Goal: Task Accomplishment & Management: Use online tool/utility

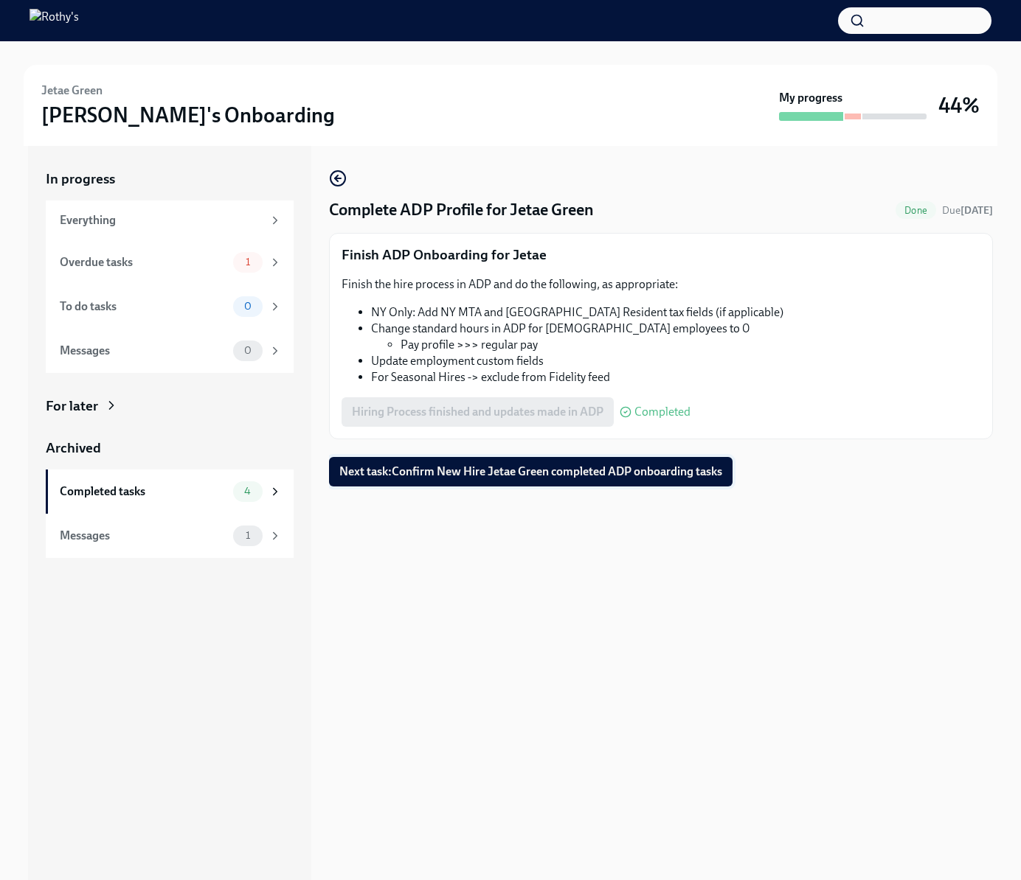
click at [658, 468] on span "Next task : Confirm New Hire Jetae Green completed ADP onboarding tasks" at bounding box center [530, 472] width 383 height 15
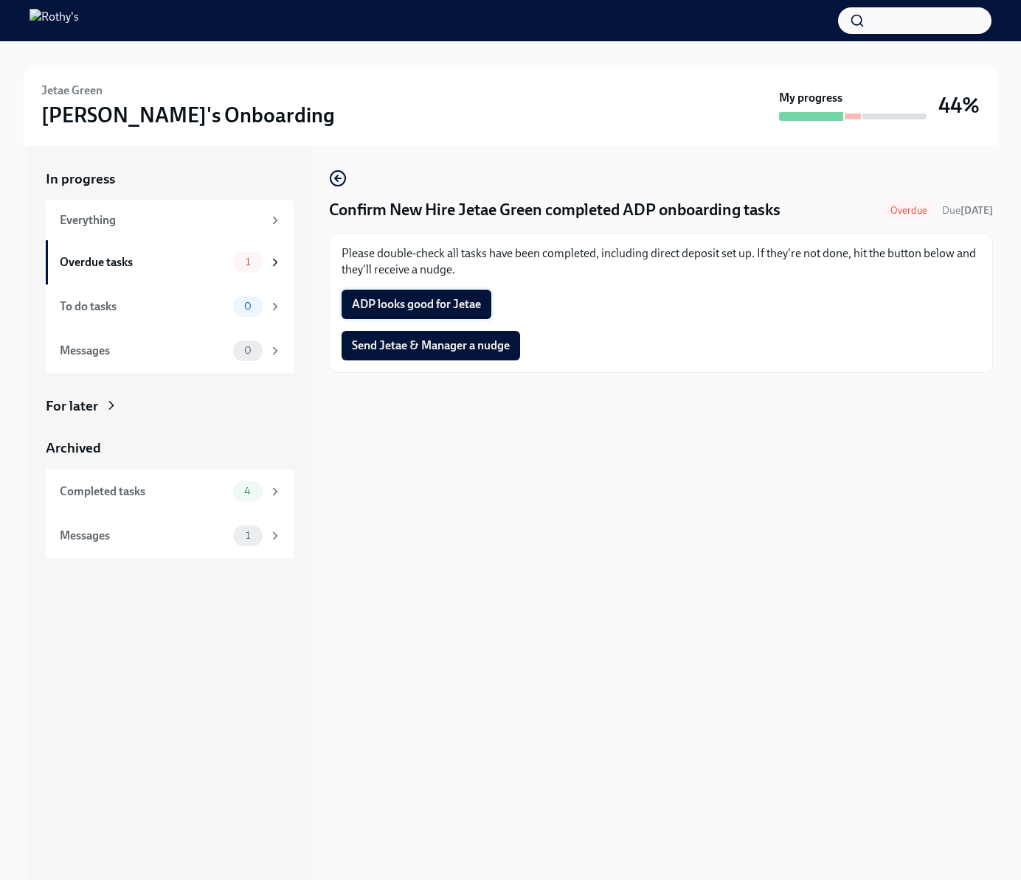
click at [439, 310] on span "ADP looks good for Jetae" at bounding box center [416, 304] width 129 height 15
